Goal: Check status

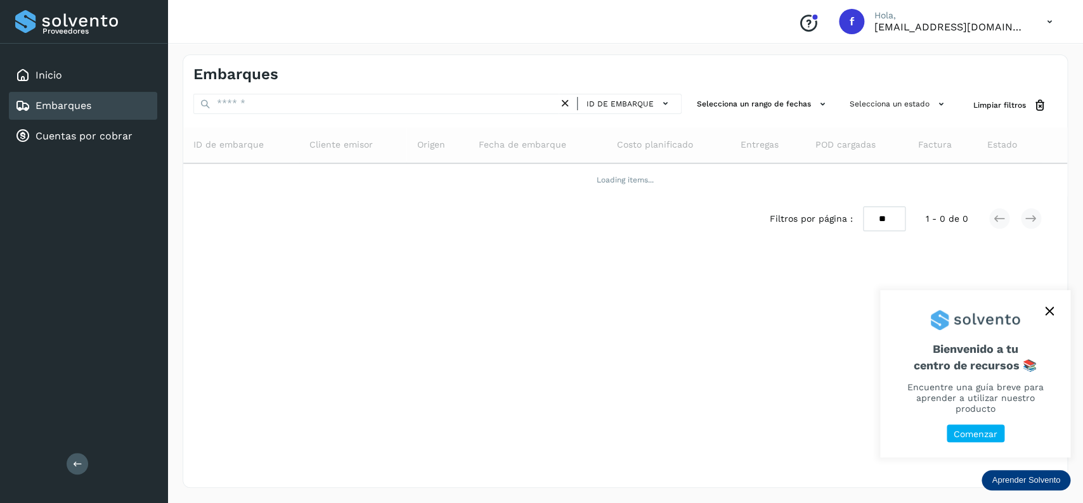
click at [89, 112] on div "Embarques" at bounding box center [53, 105] width 76 height 15
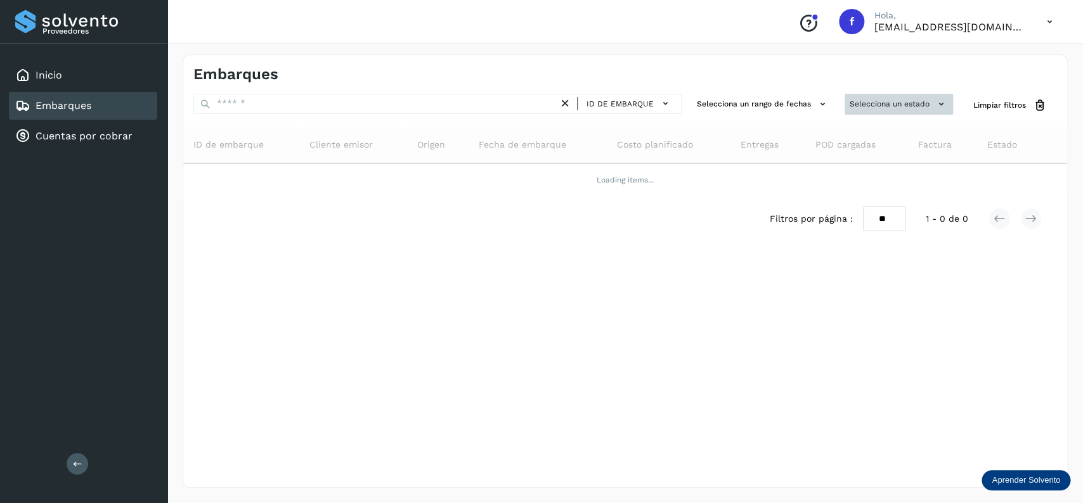
click at [850, 100] on button "Selecciona un estado" at bounding box center [899, 104] width 108 height 21
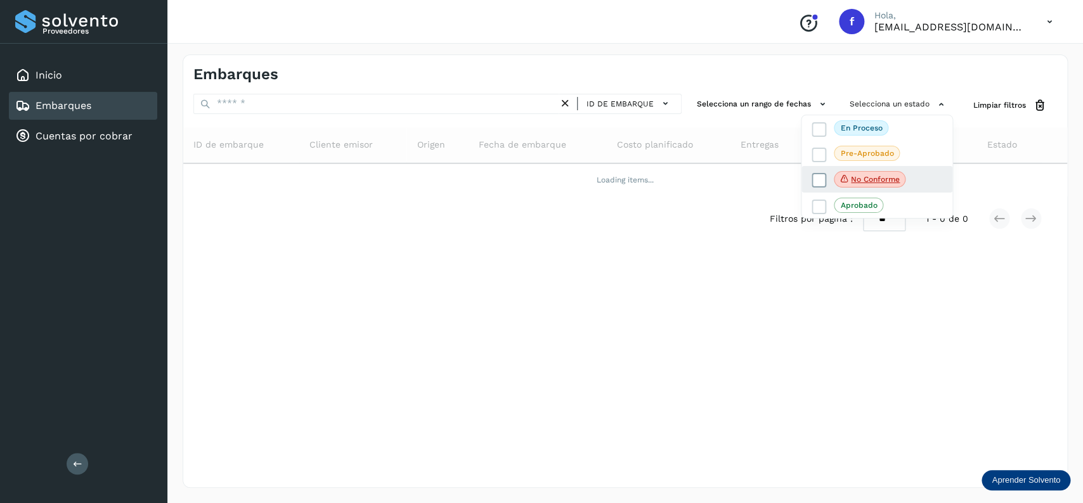
click at [826, 181] on label "No conforme" at bounding box center [859, 179] width 94 height 16
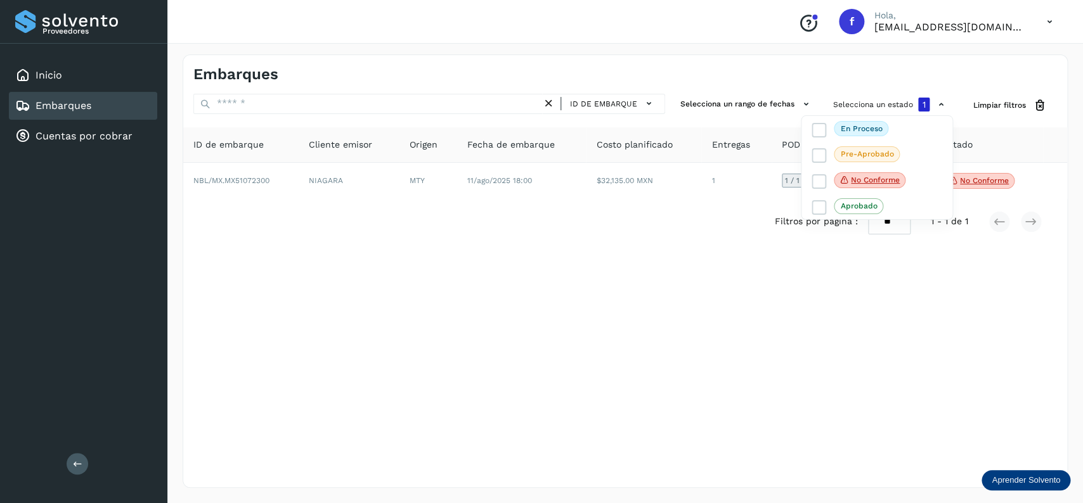
click at [498, 280] on div at bounding box center [541, 251] width 1083 height 503
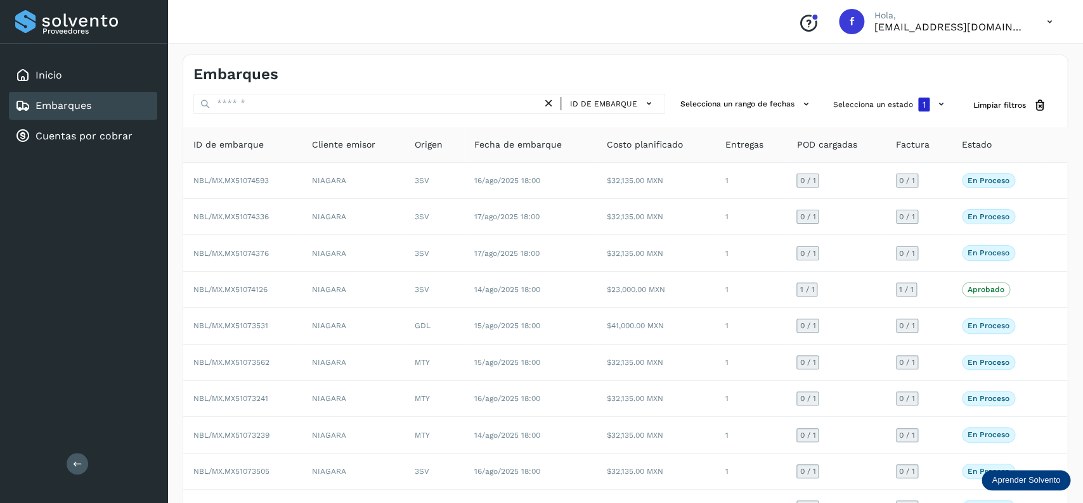
click at [708, 61] on div "Embarques" at bounding box center [625, 69] width 884 height 29
click at [105, 216] on div "Proveedores Inicio Embarques Cuentas por cobrar Salir" at bounding box center [83, 251] width 167 height 503
click at [1002, 99] on button "Limpiar filtros" at bounding box center [1010, 105] width 94 height 23
click at [107, 114] on div "Embarques" at bounding box center [83, 106] width 148 height 28
click at [894, 113] on button "Selecciona un estado" at bounding box center [899, 104] width 108 height 21
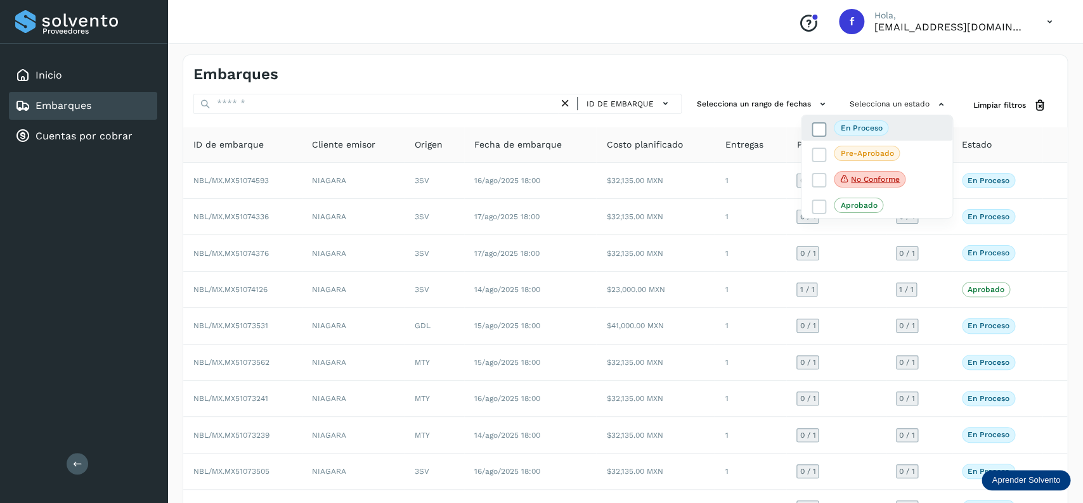
click at [824, 124] on icon at bounding box center [819, 129] width 13 height 13
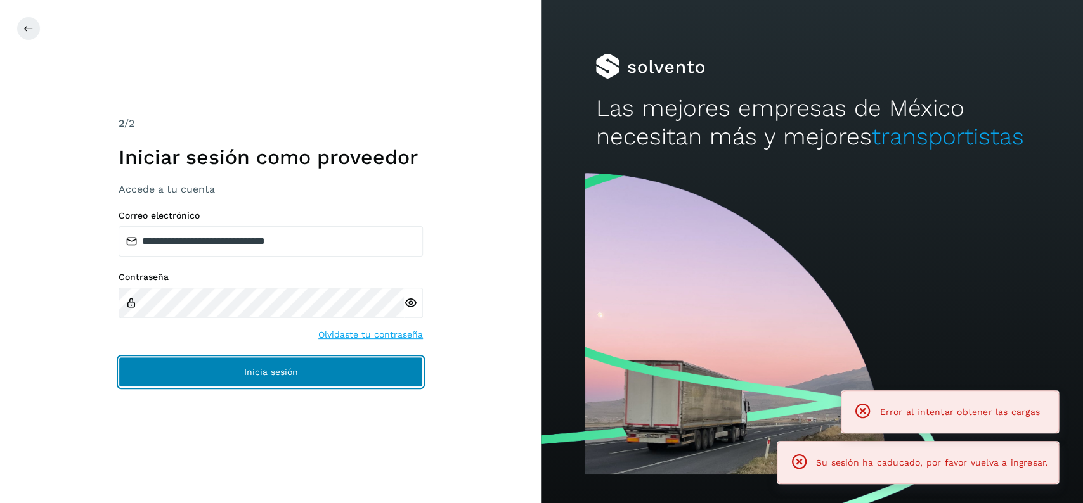
click at [358, 360] on button "Inicia sesión" at bounding box center [271, 372] width 304 height 30
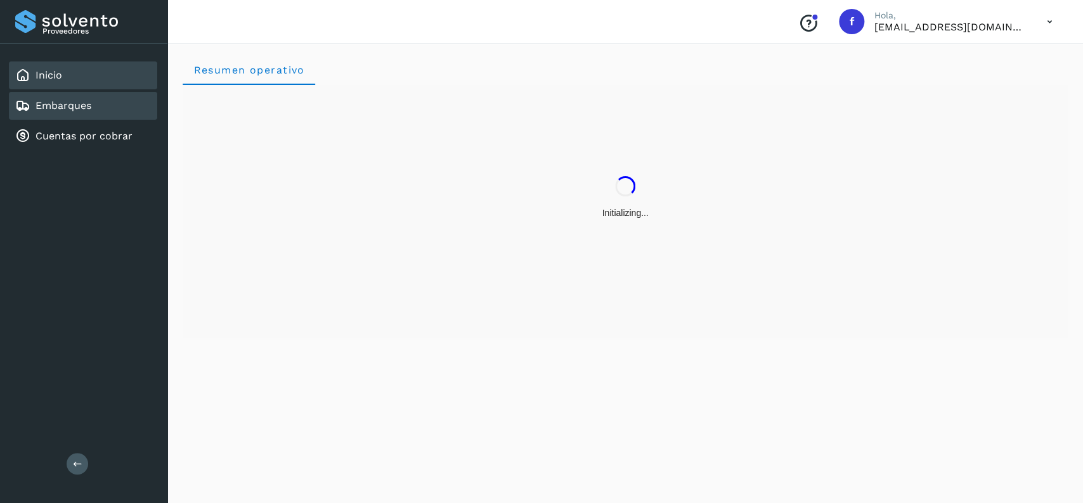
drag, startPoint x: 102, startPoint y: 89, endPoint x: 115, endPoint y: 98, distance: 15.5
click at [112, 97] on div "Inicio Embarques Cuentas por cobrar" at bounding box center [83, 106] width 167 height 124
click at [116, 98] on div "Embarques" at bounding box center [83, 106] width 148 height 28
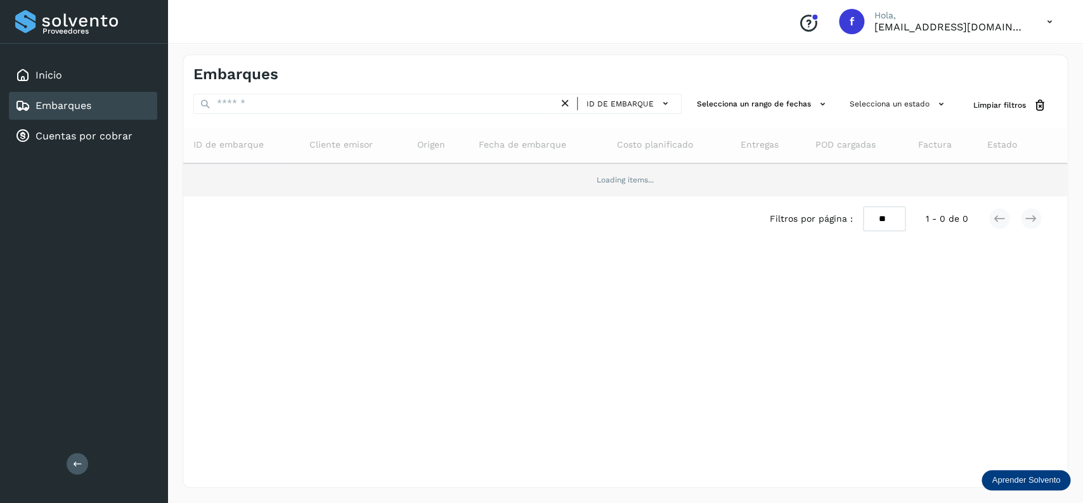
click at [600, 192] on td "Loading items..." at bounding box center [625, 180] width 884 height 33
